Goal: Navigation & Orientation: Find specific page/section

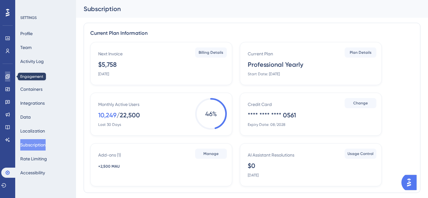
click at [7, 75] on icon at bounding box center [7, 76] width 4 height 4
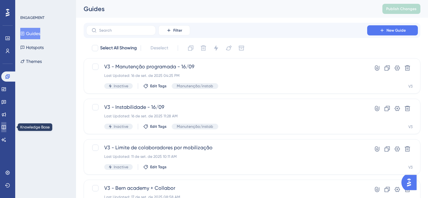
click at [5, 131] on link at bounding box center [3, 127] width 5 height 10
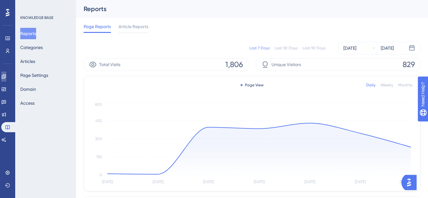
click at [3, 80] on link at bounding box center [3, 77] width 5 height 10
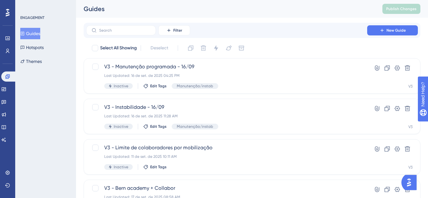
click at [8, 94] on div "Engagement Widgets Feedback Product Updates Knowledge Base AI Assistant" at bounding box center [7, 108] width 13 height 73
click at [6, 92] on link at bounding box center [3, 89] width 5 height 10
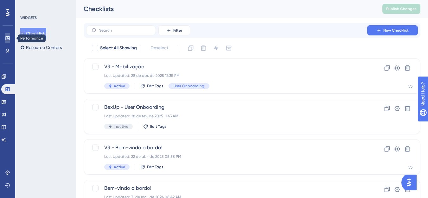
click at [9, 34] on link at bounding box center [7, 38] width 5 height 10
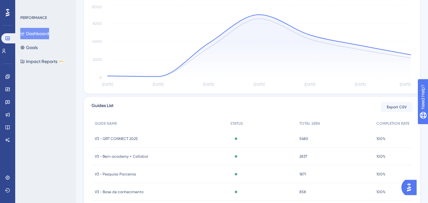
scroll to position [127, 0]
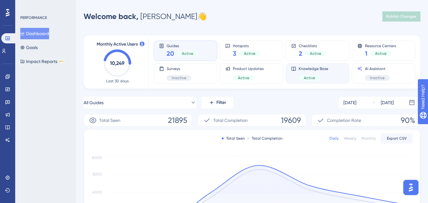
click at [308, 77] on span "Active" at bounding box center [309, 77] width 11 height 5
